Goal: Browse casually

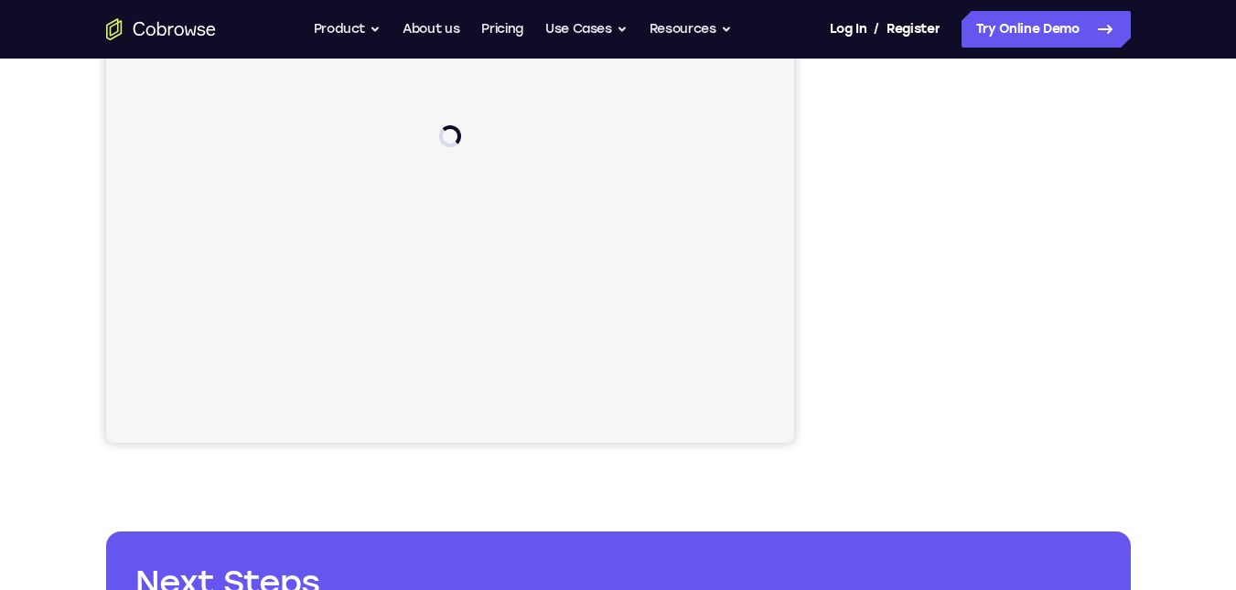
scroll to position [312, 0]
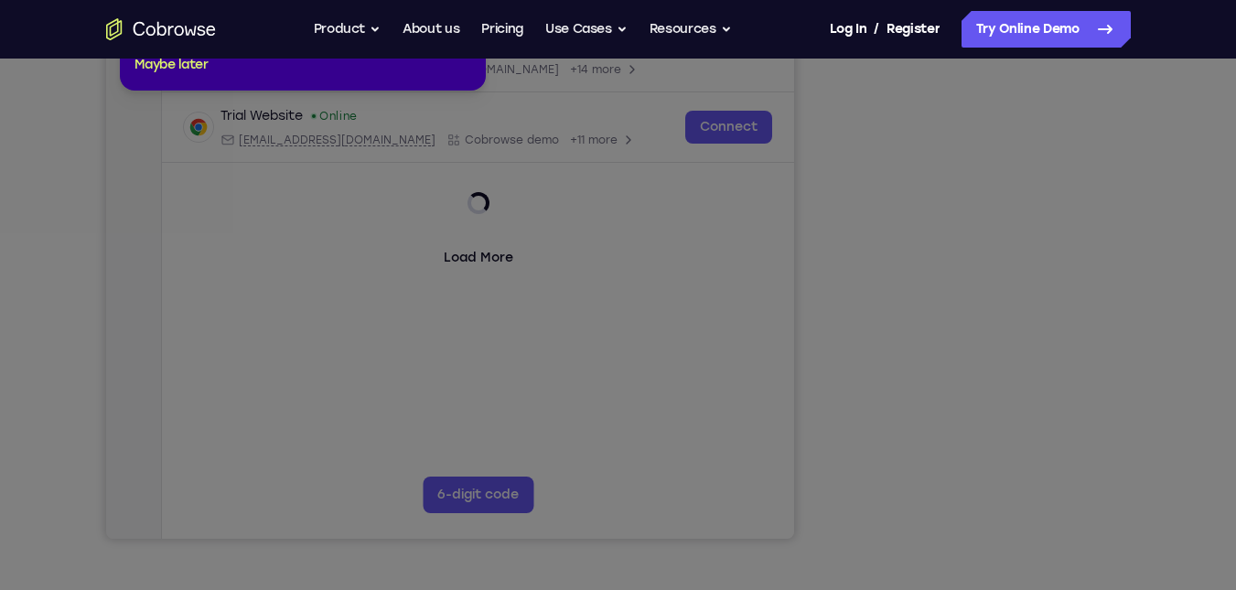
click at [989, 501] on icon at bounding box center [625, 255] width 1250 height 672
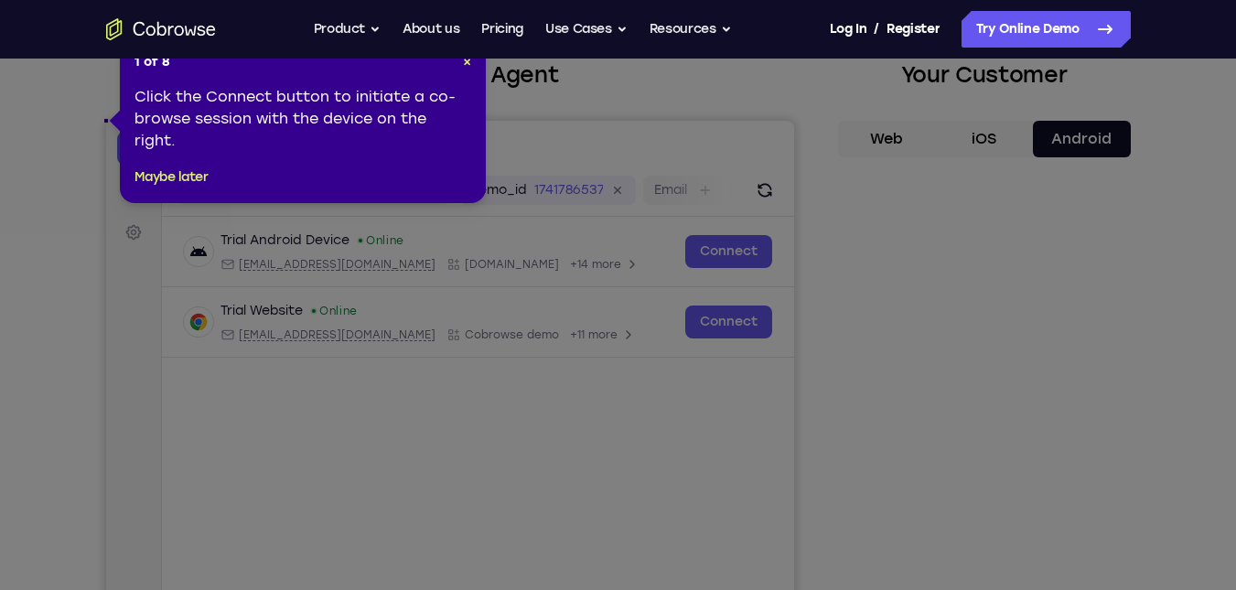
scroll to position [118, 0]
click at [467, 60] on span "×" at bounding box center [467, 61] width 8 height 16
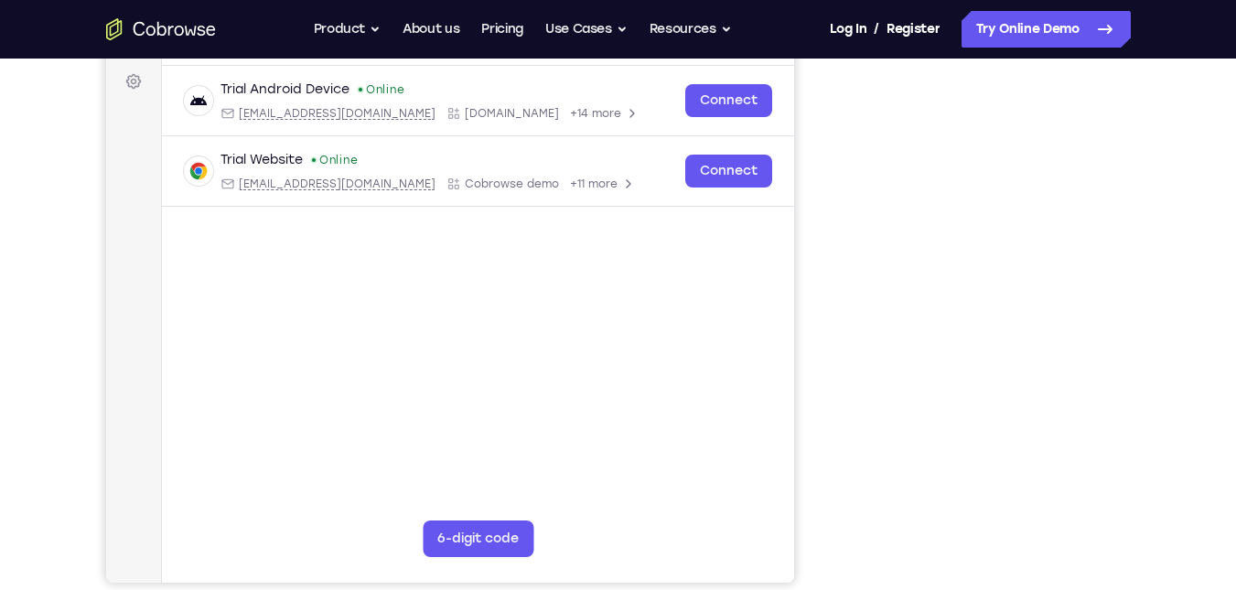
scroll to position [267, 0]
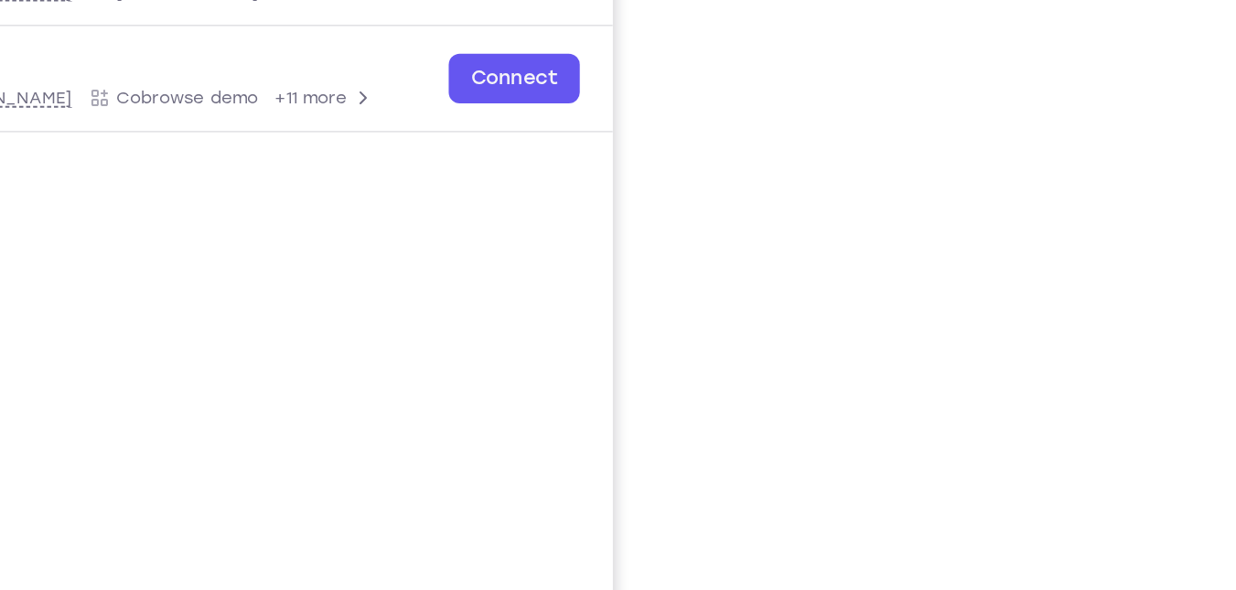
click at [1155, 208] on div "Your Support Agent Your Customer Web iOS Android Next Steps We’d be happy to gi…" at bounding box center [618, 394] width 1171 height 1207
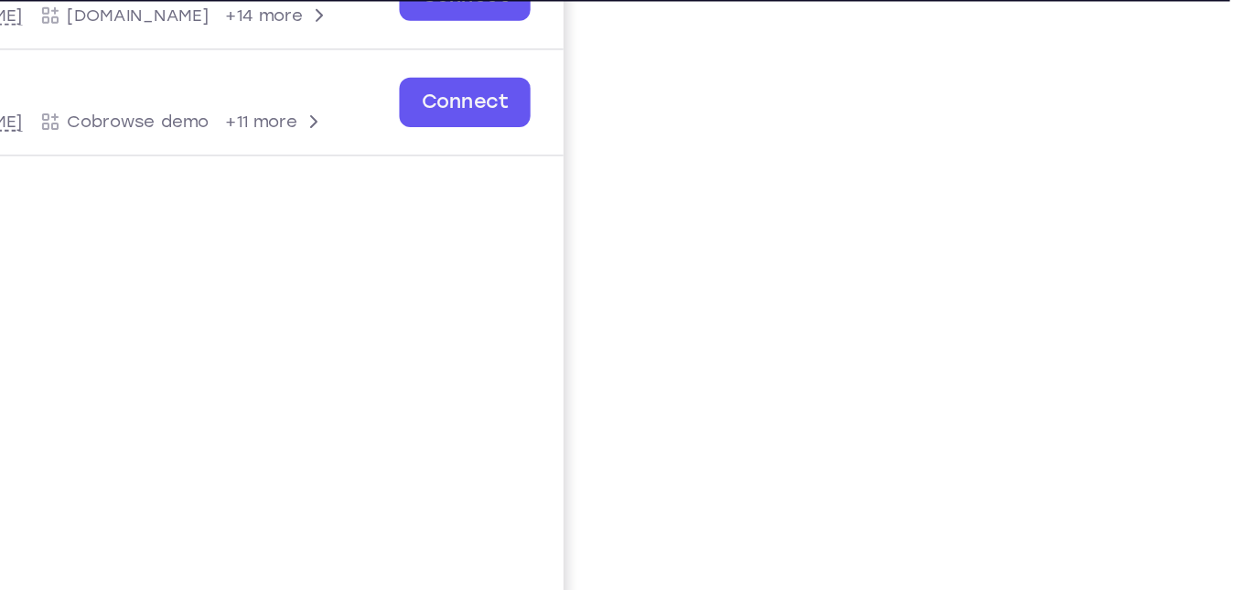
scroll to position [314, 0]
